Goal: Book appointment/travel/reservation

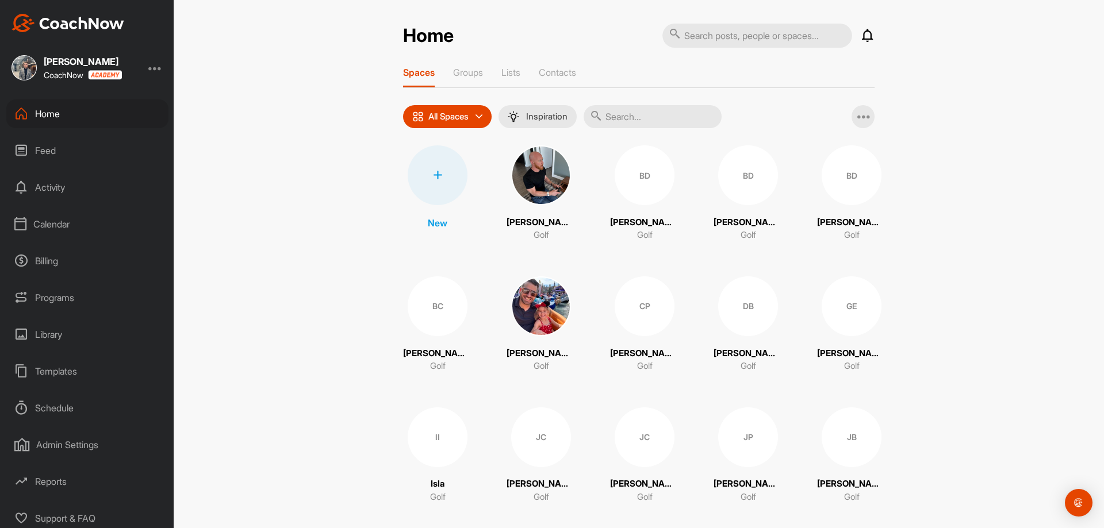
click at [56, 228] on div "Calendar" at bounding box center [87, 224] width 162 height 29
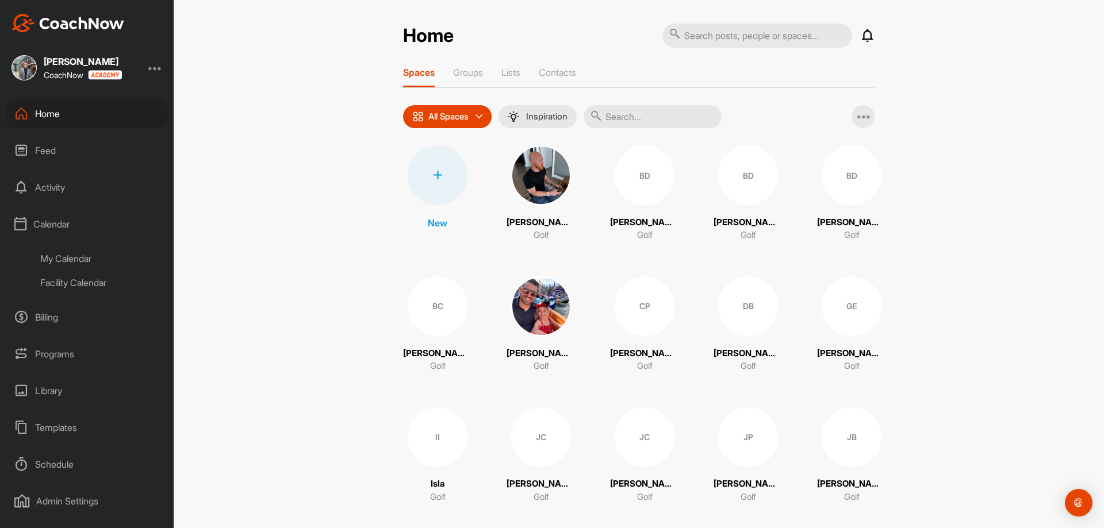
click at [66, 256] on div "My Calendar" at bounding box center [100, 259] width 136 height 24
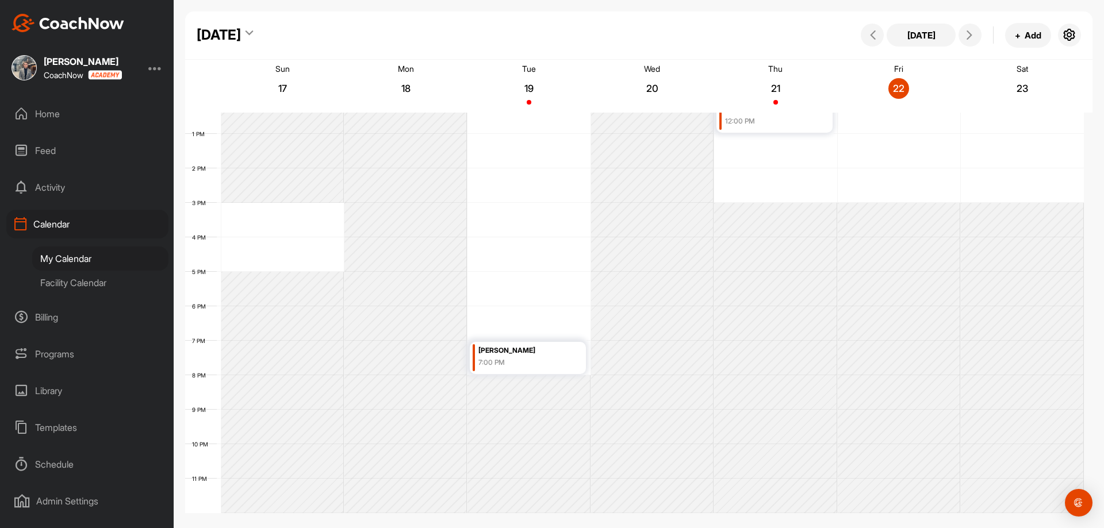
scroll to position [140, 0]
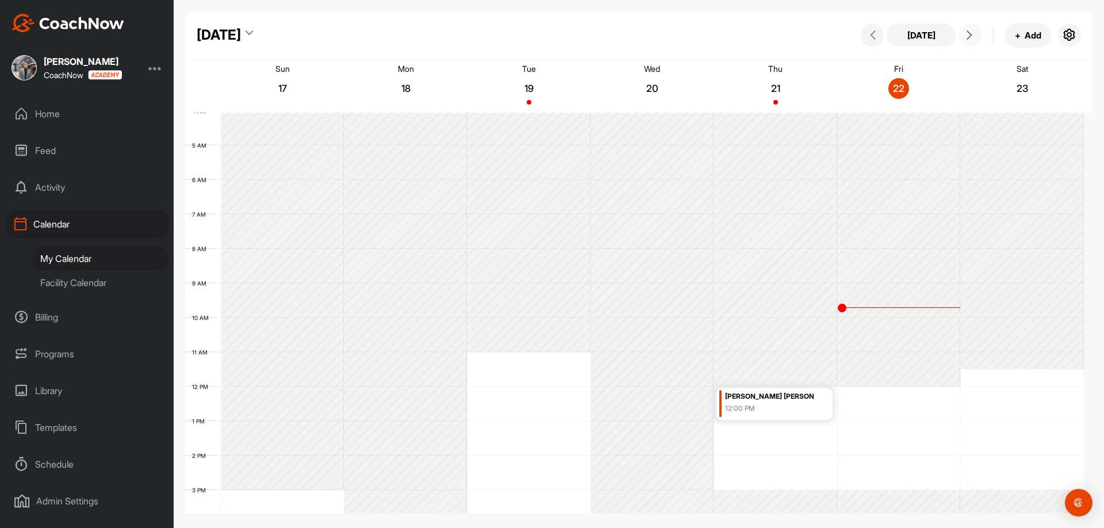
click at [971, 39] on icon at bounding box center [969, 34] width 9 height 9
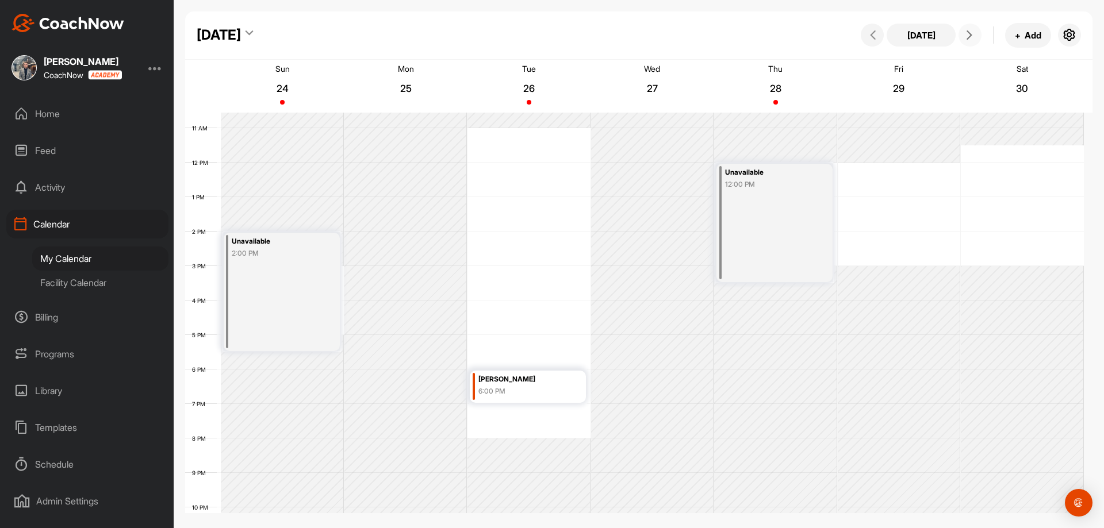
scroll to position [312, 0]
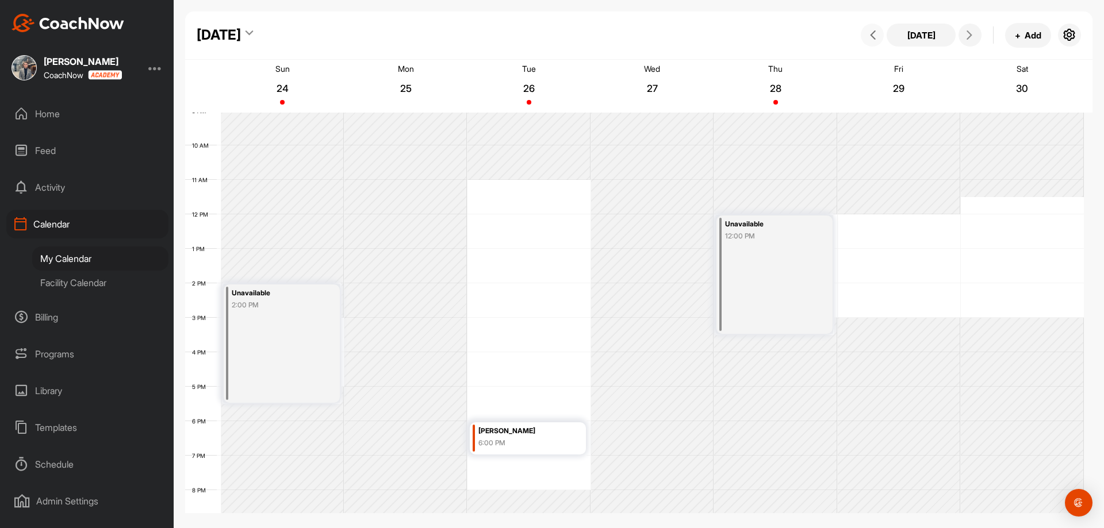
click at [868, 35] on span at bounding box center [872, 34] width 14 height 9
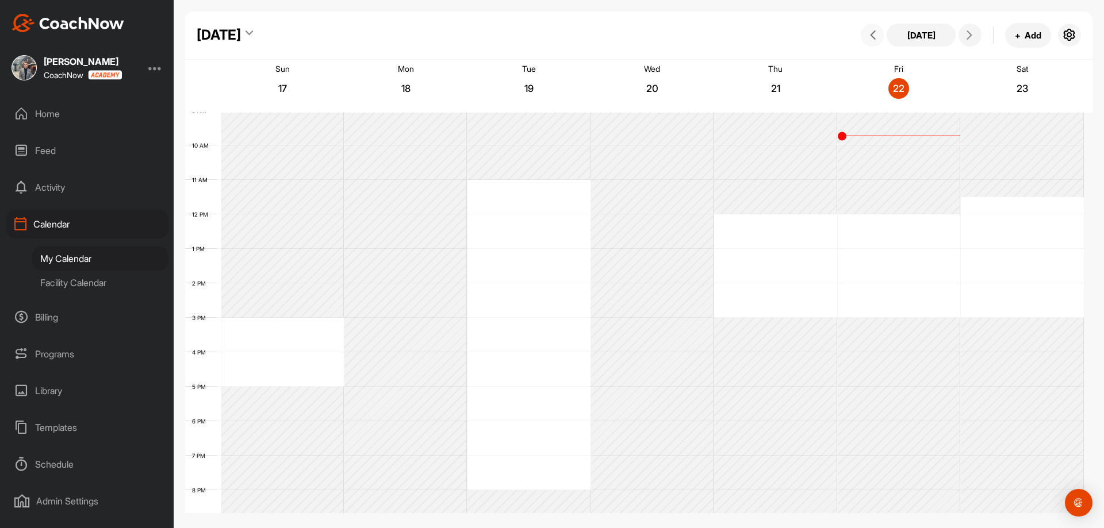
scroll to position [199, 0]
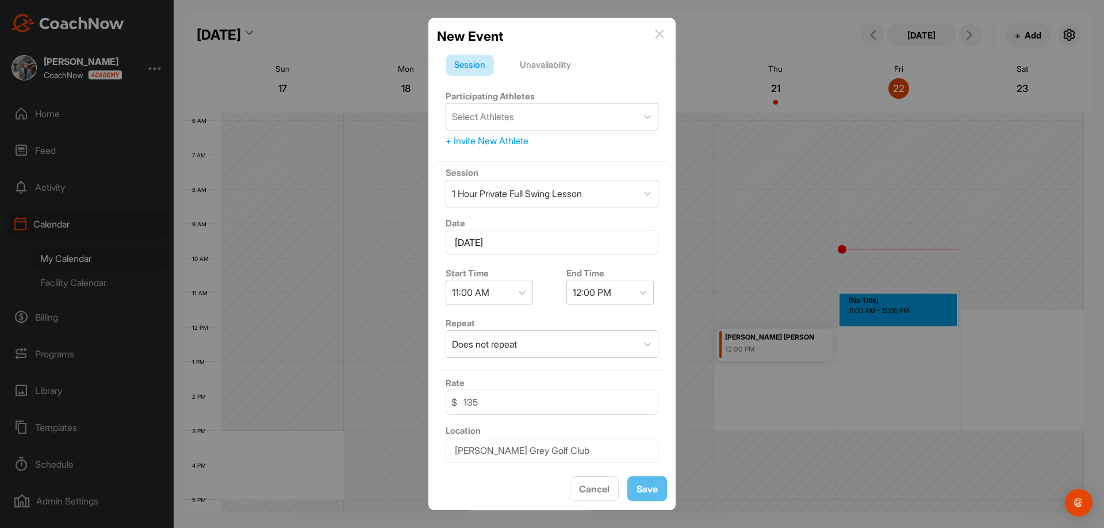
click at [498, 114] on div "Select Athletes" at bounding box center [483, 117] width 62 height 14
type input "[PERSON_NAME]"
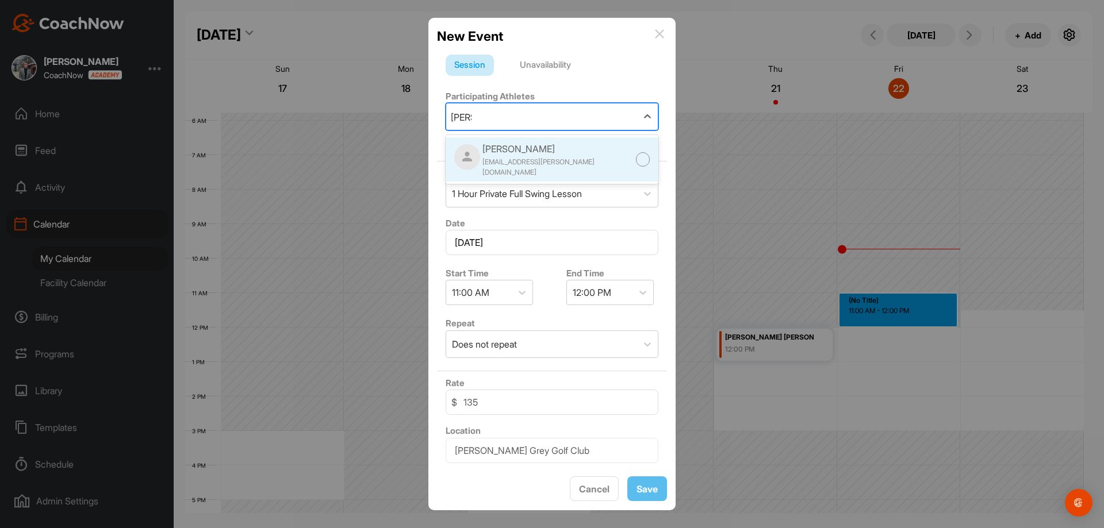
click at [532, 168] on div "[EMAIL_ADDRESS][PERSON_NAME][DOMAIN_NAME]" at bounding box center [559, 167] width 154 height 21
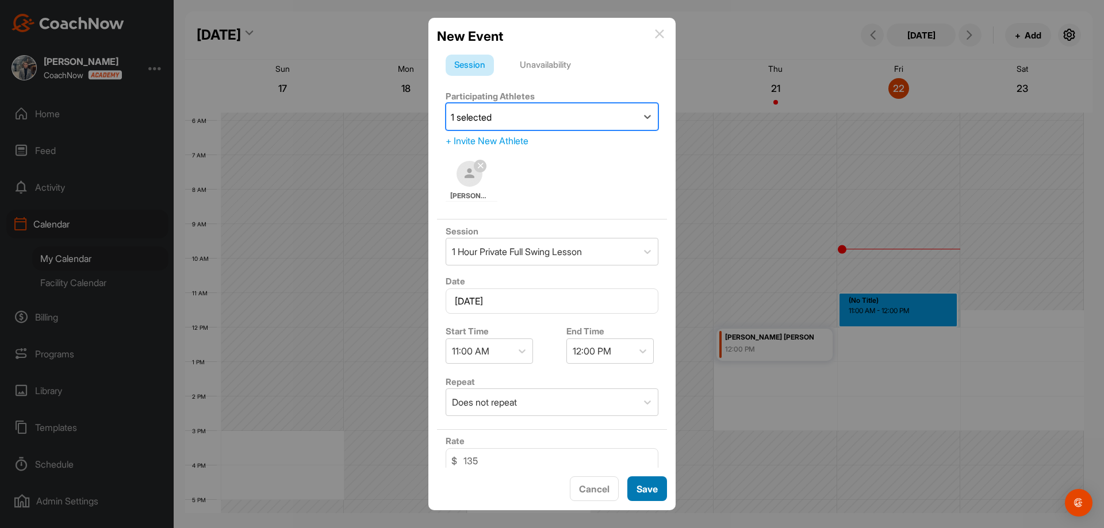
click at [652, 497] on button "Save" at bounding box center [647, 489] width 40 height 25
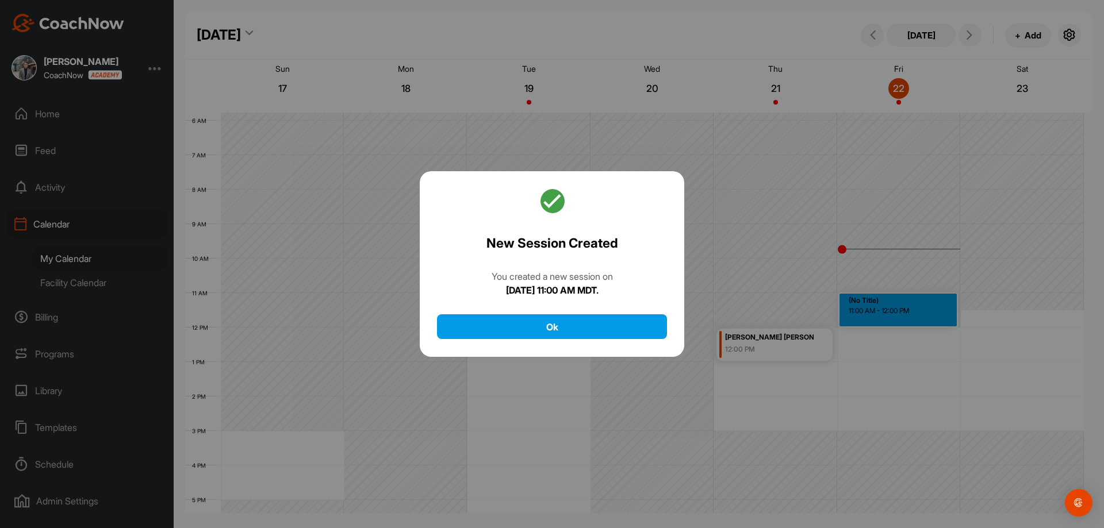
click at [586, 311] on div "New Session Created You created a new session [DATE][DATE] 11:00 AM MDT. Ok" at bounding box center [552, 264] width 265 height 186
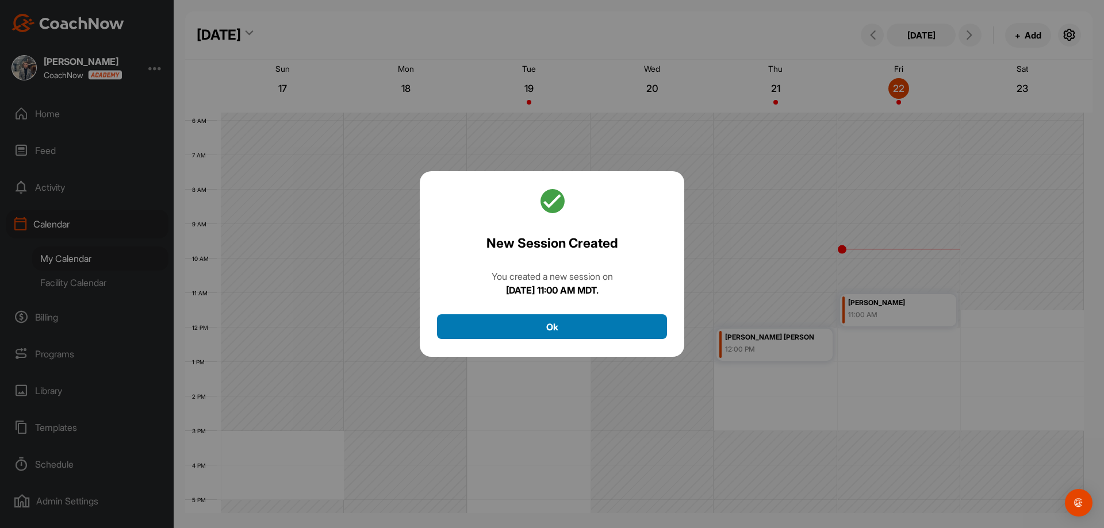
click at [587, 327] on button "Ok" at bounding box center [552, 327] width 230 height 25
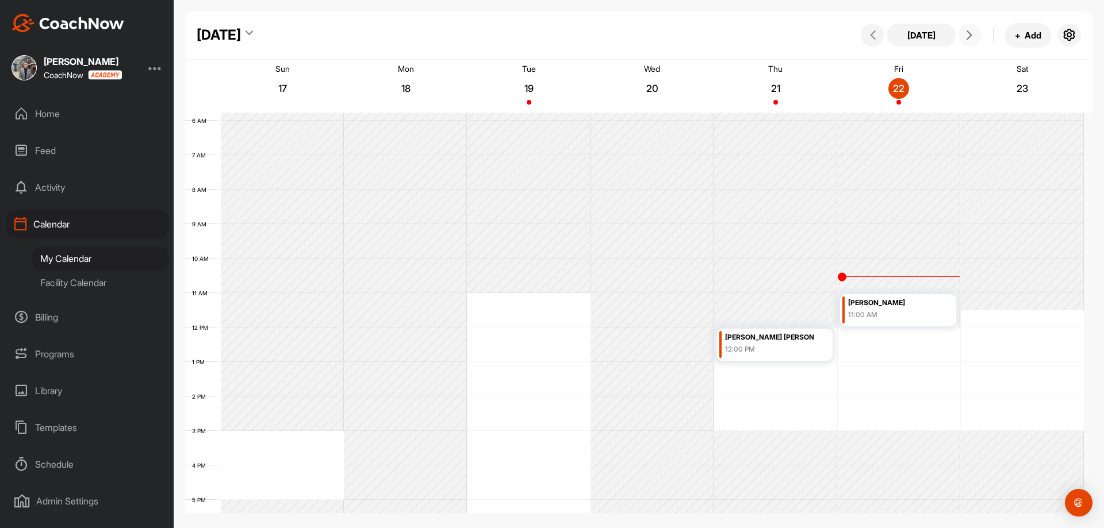
click at [971, 39] on icon at bounding box center [969, 34] width 9 height 9
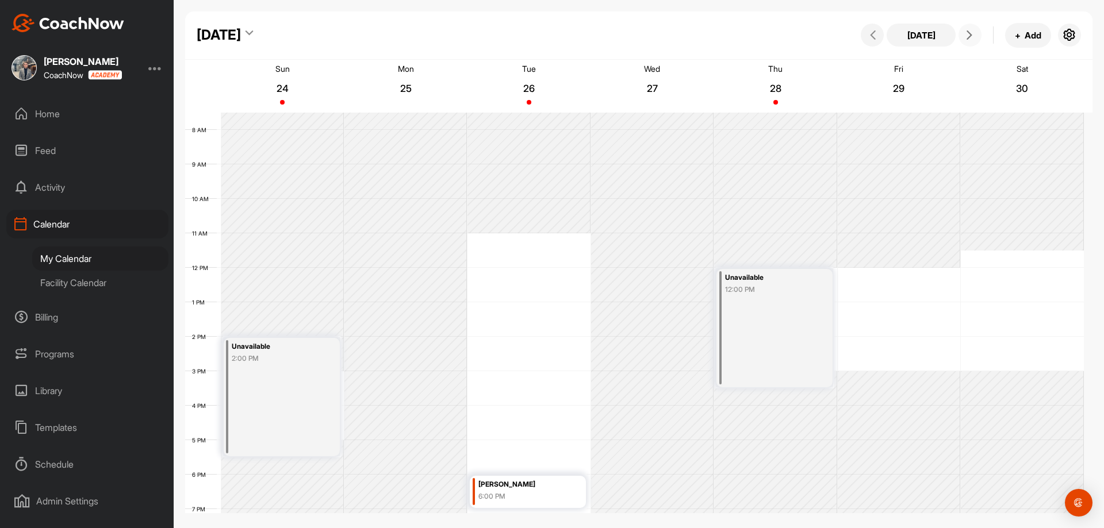
scroll to position [314, 0]
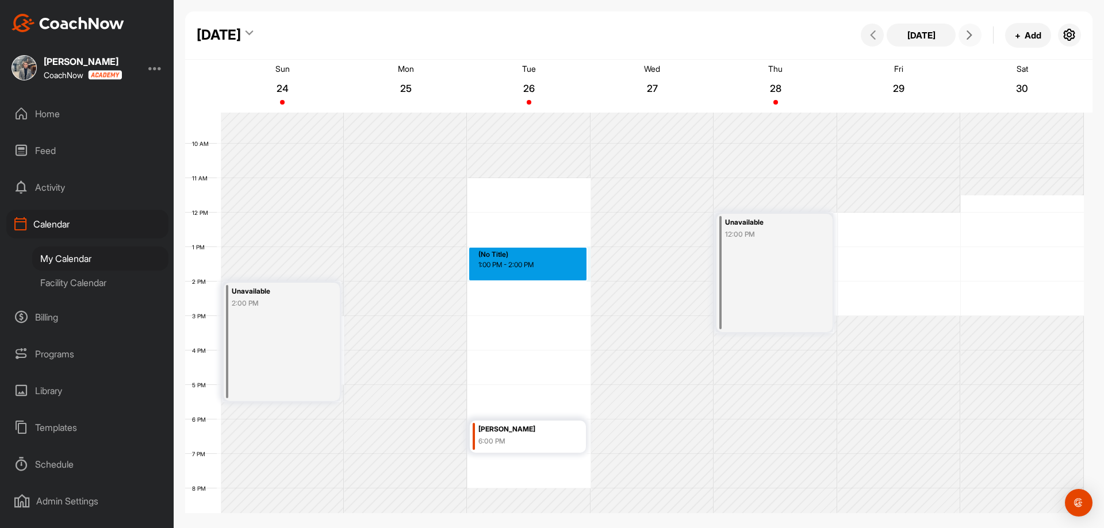
click at [502, 263] on div "12 AM 1 AM 2 AM 3 AM 4 AM 5 AM 6 AM 7 AM 8 AM 9 AM 10 AM 11 AM 12 PM 1 PM 2 PM …" at bounding box center [634, 213] width 899 height 828
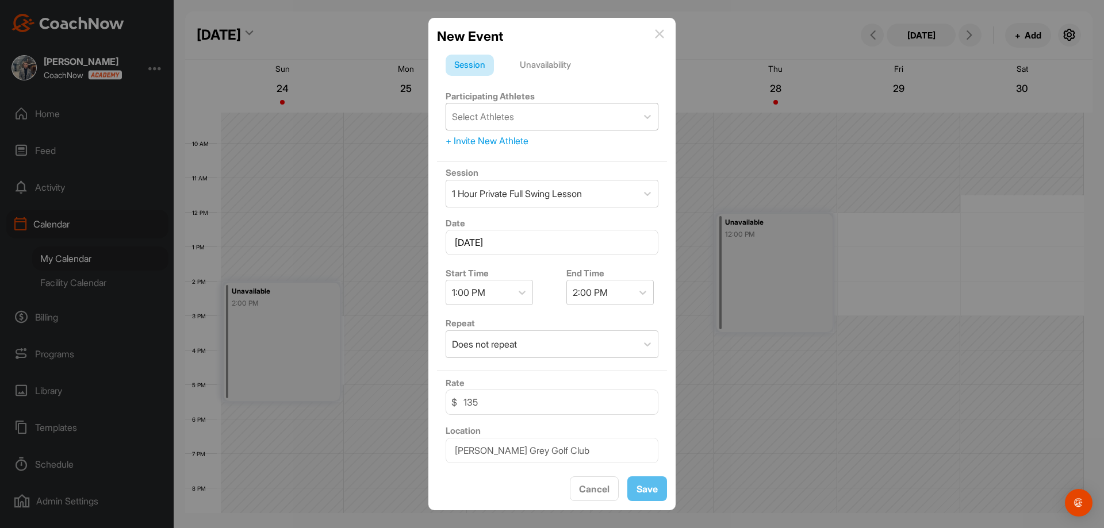
click at [512, 117] on div "Select Athletes" at bounding box center [483, 117] width 62 height 14
type input "cassi"
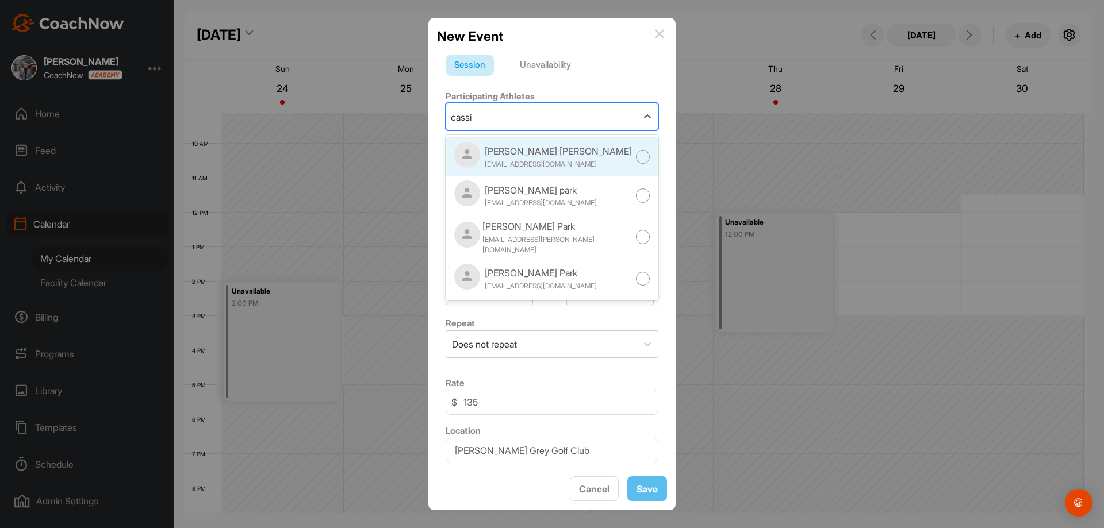
click at [527, 151] on div "[PERSON_NAME] [PERSON_NAME]" at bounding box center [558, 151] width 147 height 14
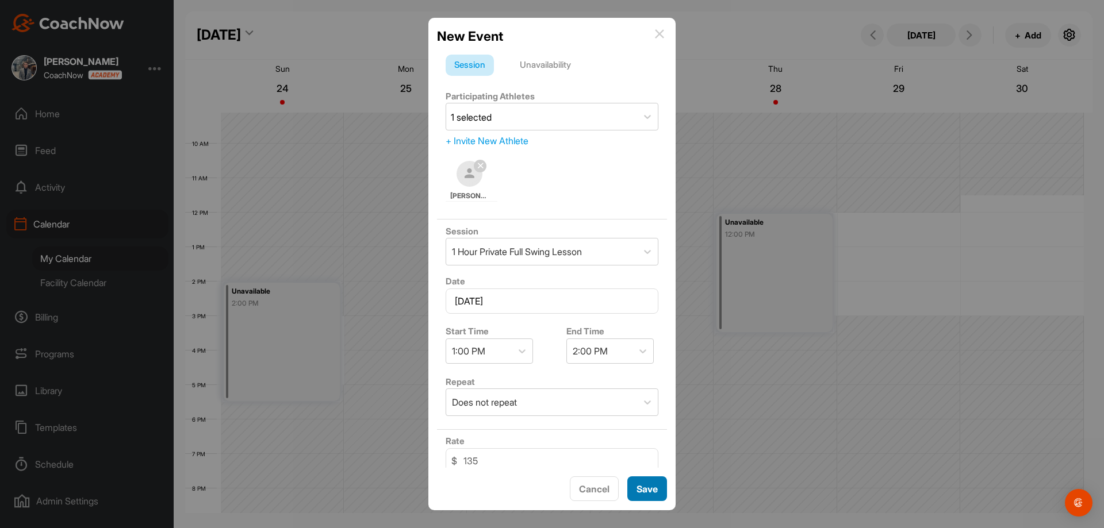
click at [650, 489] on button "Save" at bounding box center [647, 489] width 40 height 25
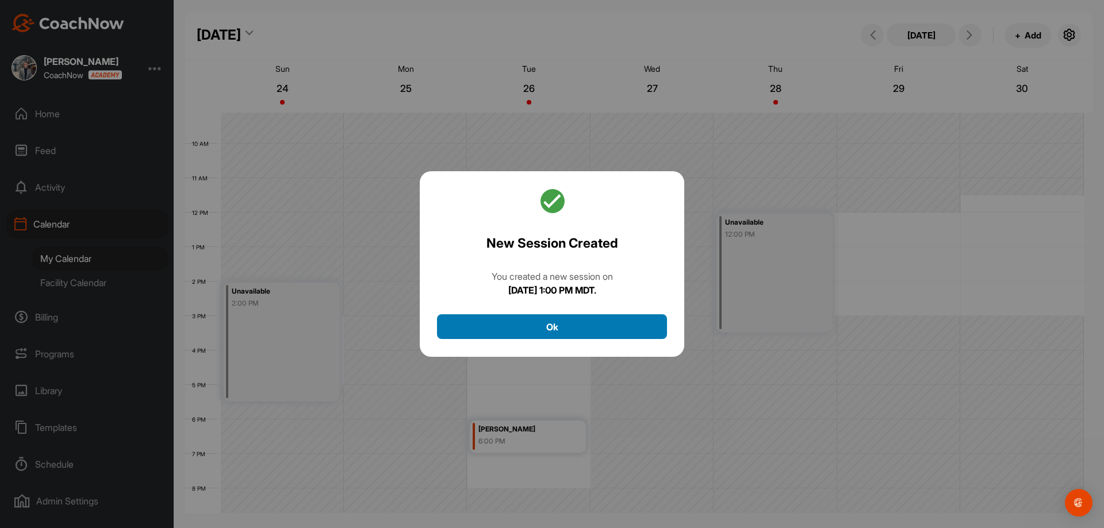
click at [595, 334] on button "Ok" at bounding box center [552, 327] width 230 height 25
